Goal: Information Seeking & Learning: Learn about a topic

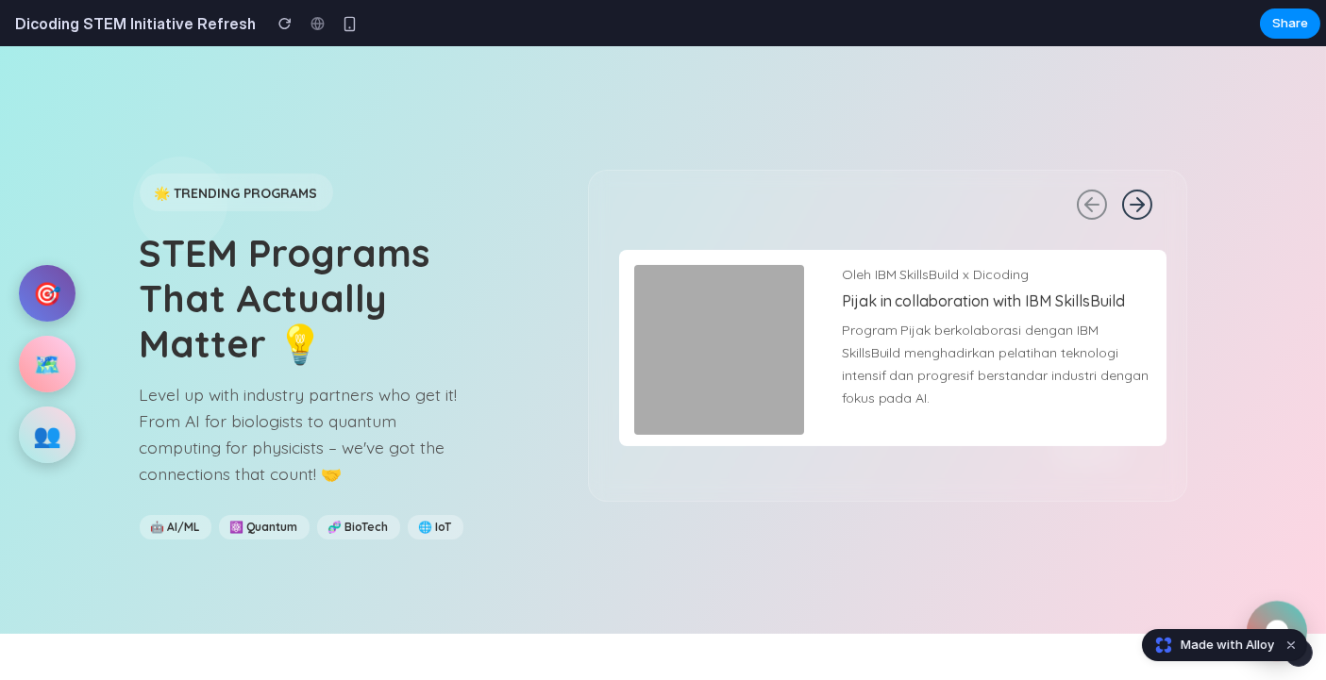
scroll to position [1177, 0]
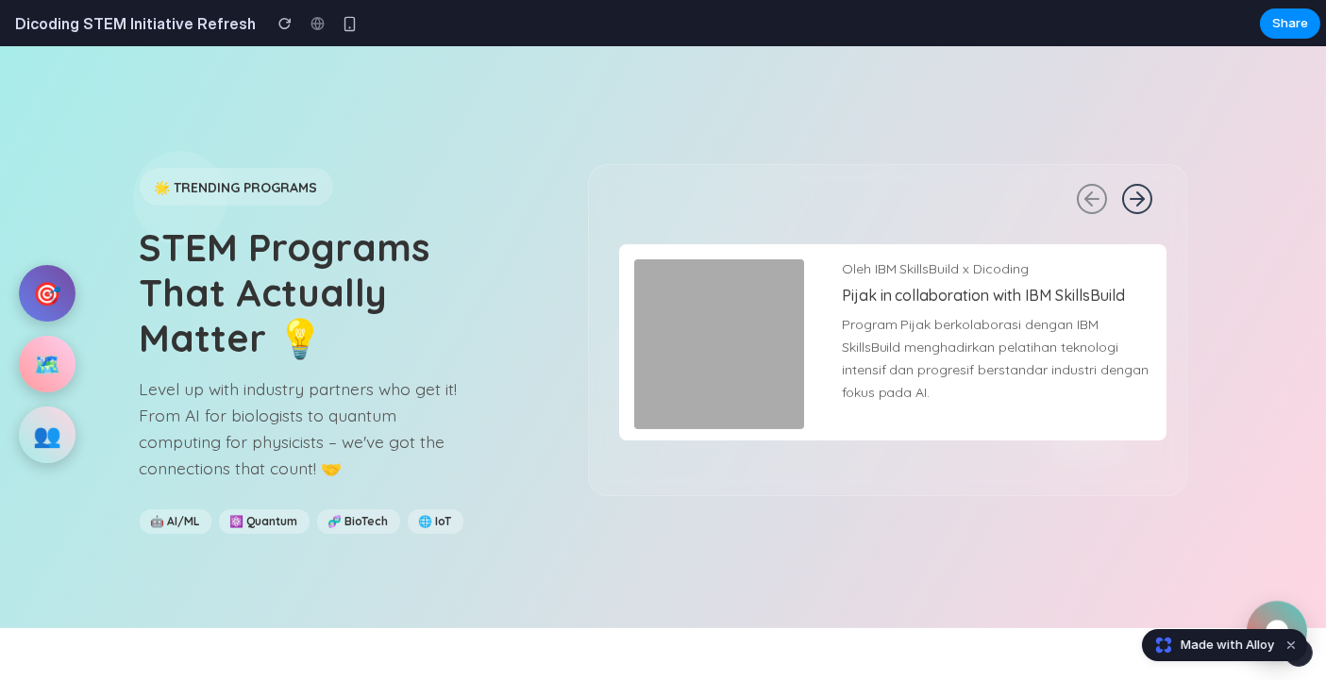
click at [1129, 179] on div "Oleh IBM SkillsBuild x Dicoding Pijak in collaboration with IBM SkillsBuild Pro…" at bounding box center [887, 330] width 599 height 332
click at [1131, 184] on icon at bounding box center [1137, 199] width 30 height 30
click at [1079, 188] on icon at bounding box center [1092, 199] width 30 height 30
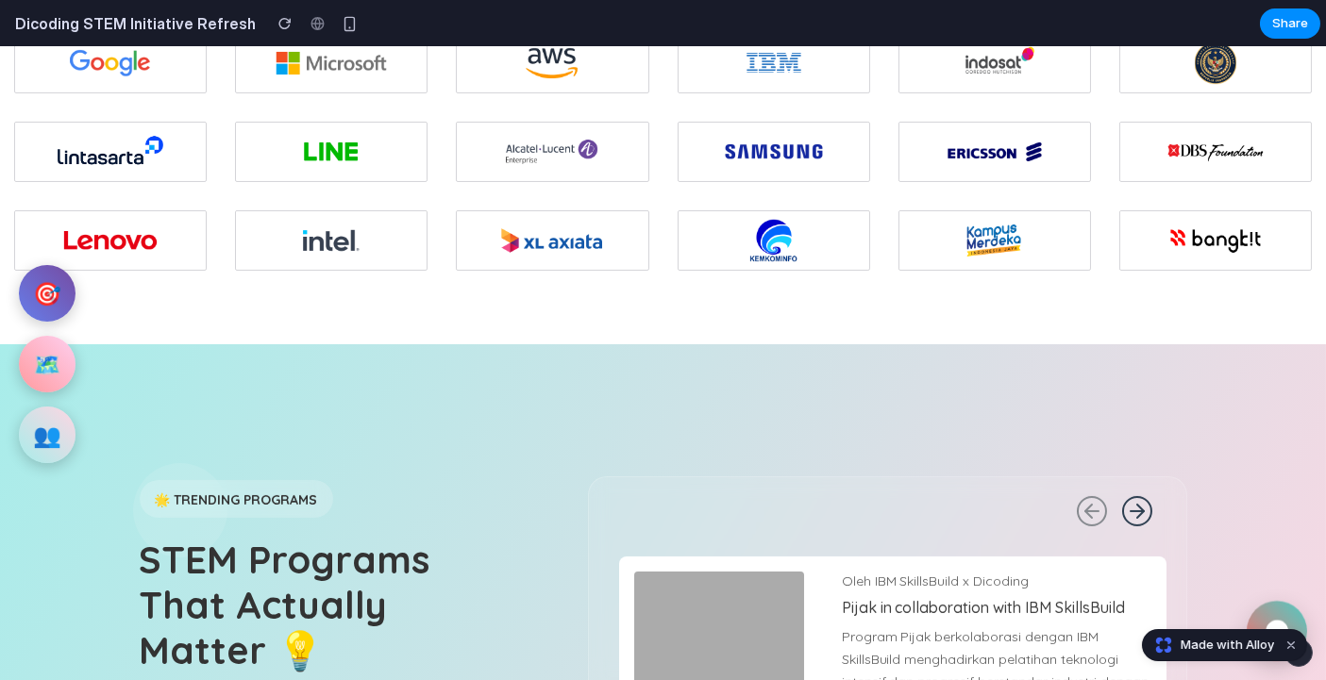
scroll to position [0, 0]
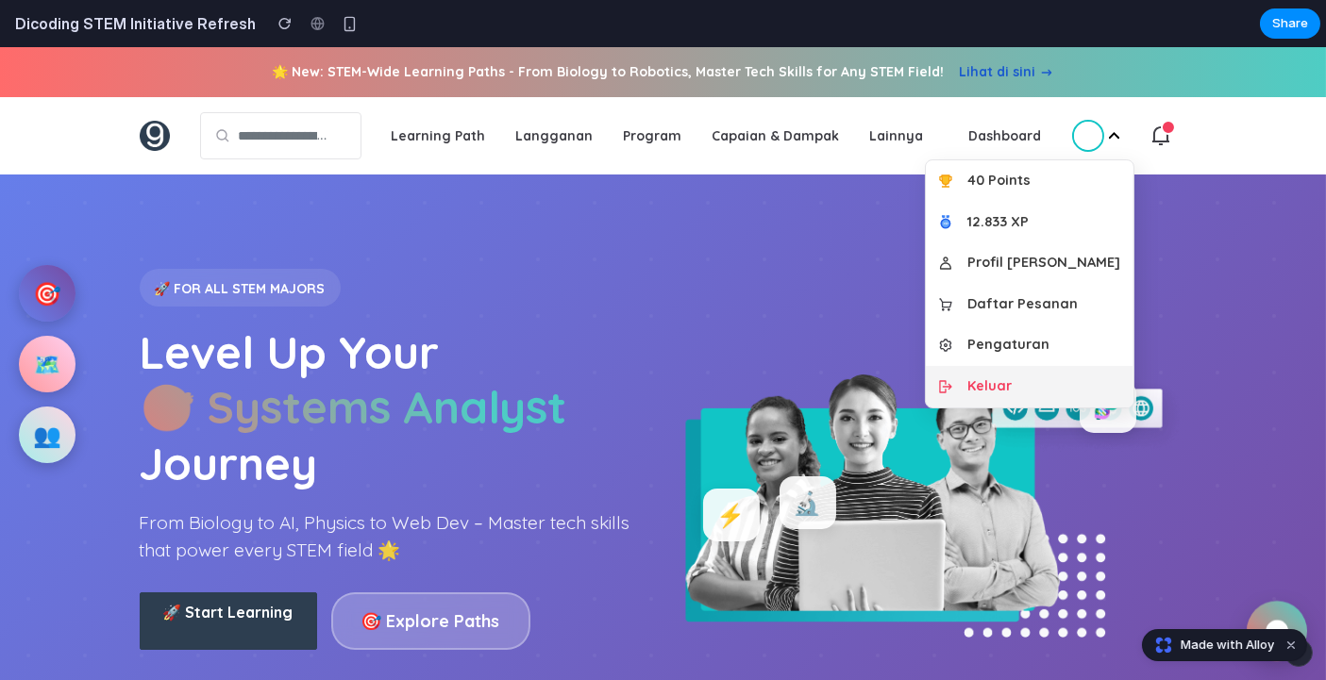
click at [1082, 382] on link "Keluar" at bounding box center [1030, 387] width 208 height 42
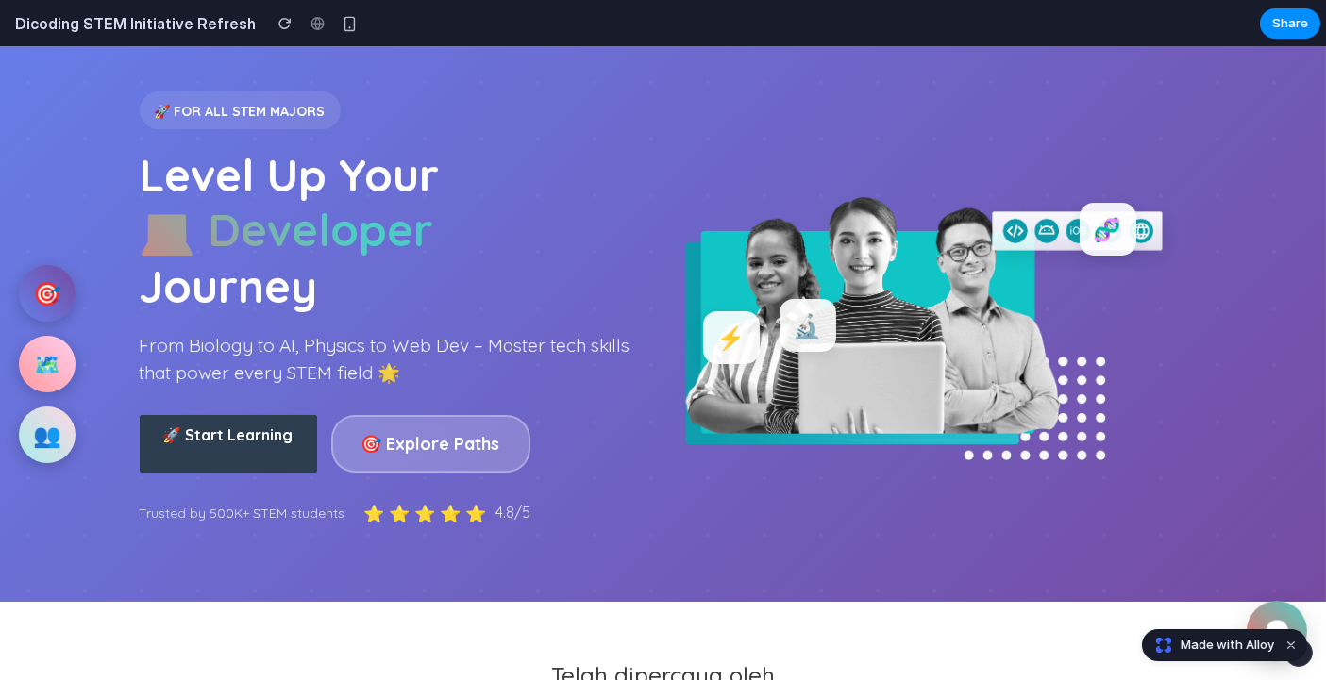
scroll to position [181, 0]
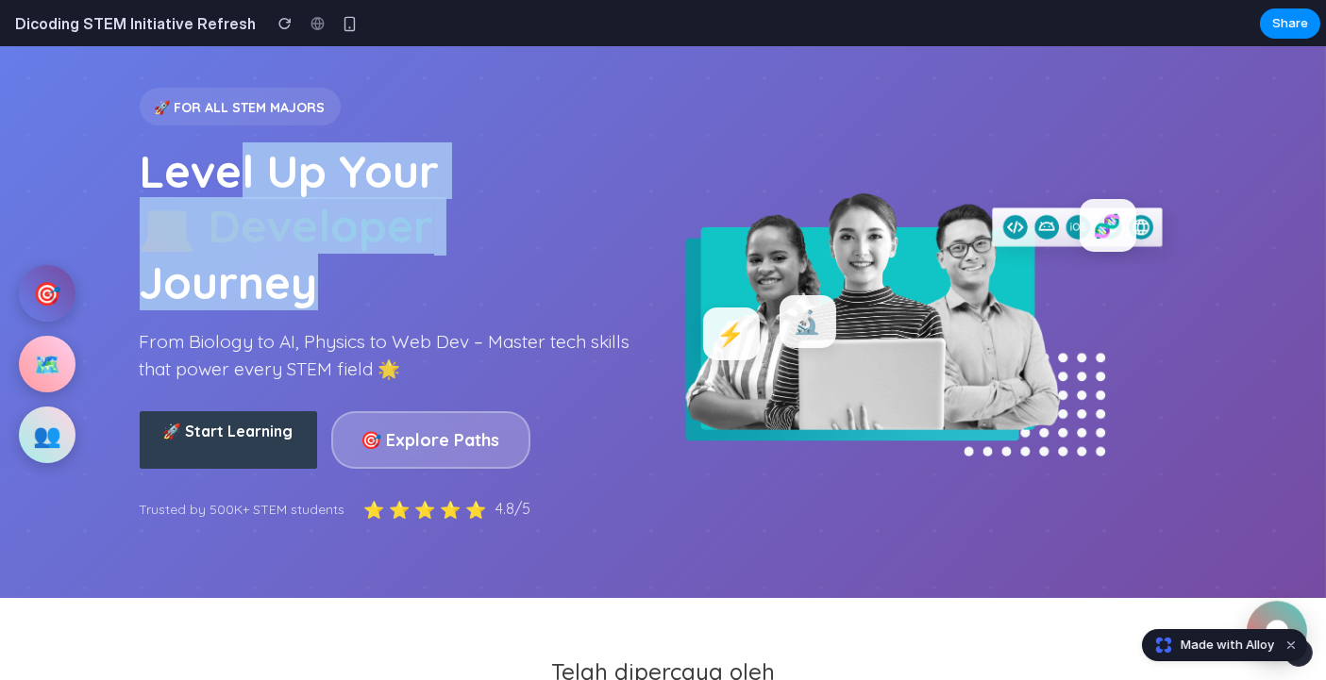
drag, startPoint x: 226, startPoint y: 192, endPoint x: 453, endPoint y: 279, distance: 243.8
click at [445, 277] on h1 "Level Up Your 💻 Developer Journey" at bounding box center [395, 226] width 510 height 165
click at [453, 279] on h1 "Level Up Your 💻 Developer Journey" at bounding box center [395, 226] width 510 height 165
